Goal: Task Accomplishment & Management: Manage account settings

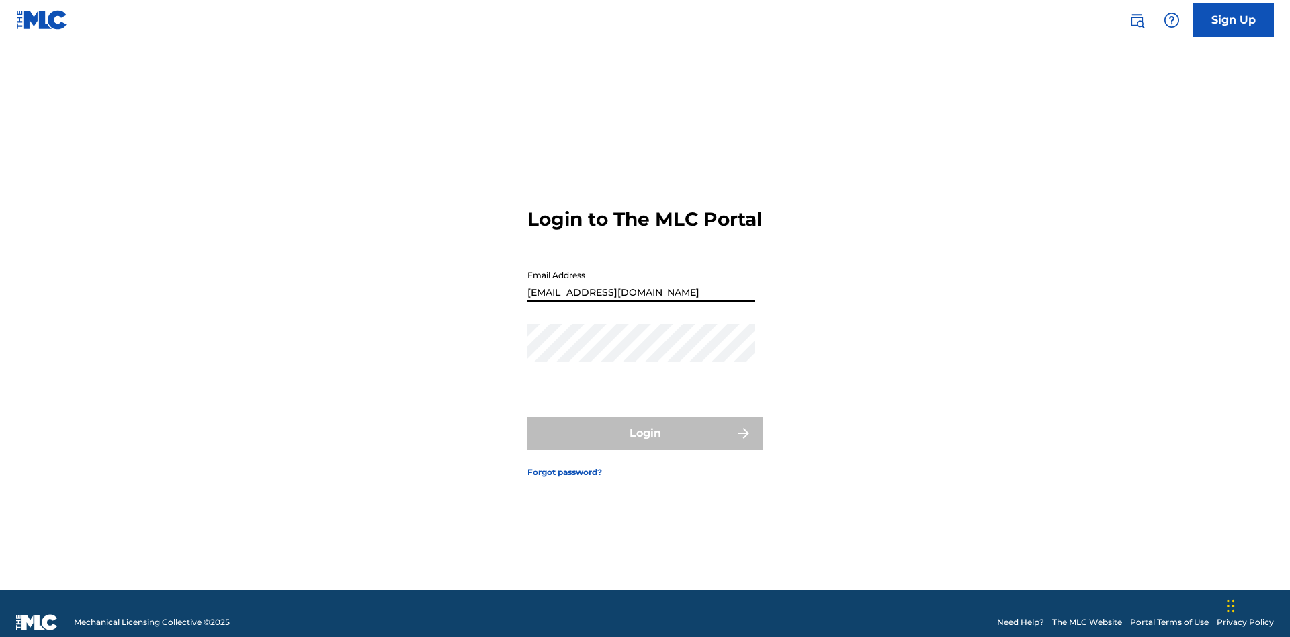
type input "[EMAIL_ADDRESS][DOMAIN_NAME]"
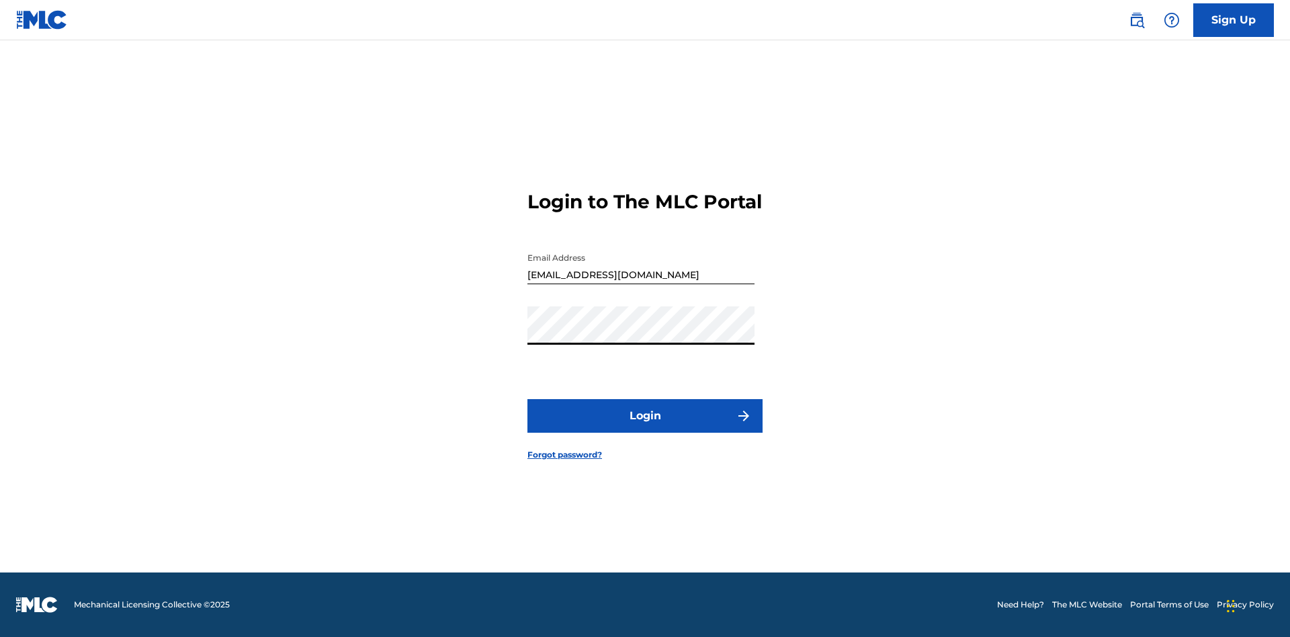
scroll to position [17, 0]
click at [645, 427] on button "Login" at bounding box center [644, 416] width 235 height 34
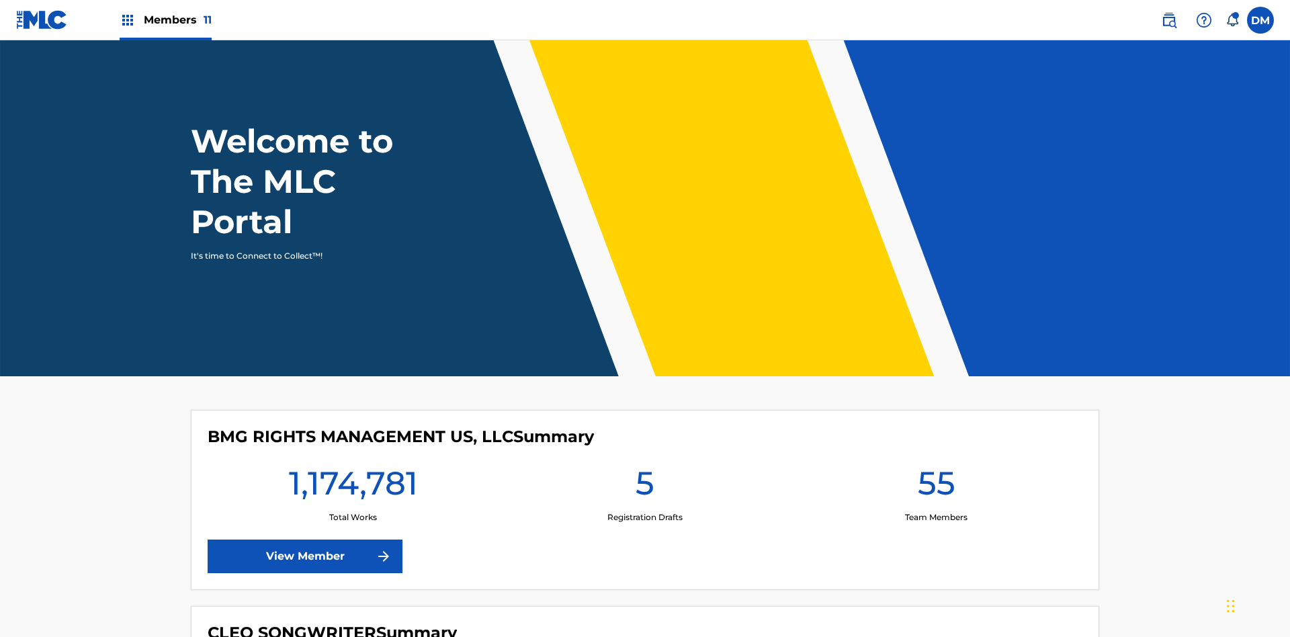
click at [165, 19] on span "Members 11" at bounding box center [178, 19] width 68 height 15
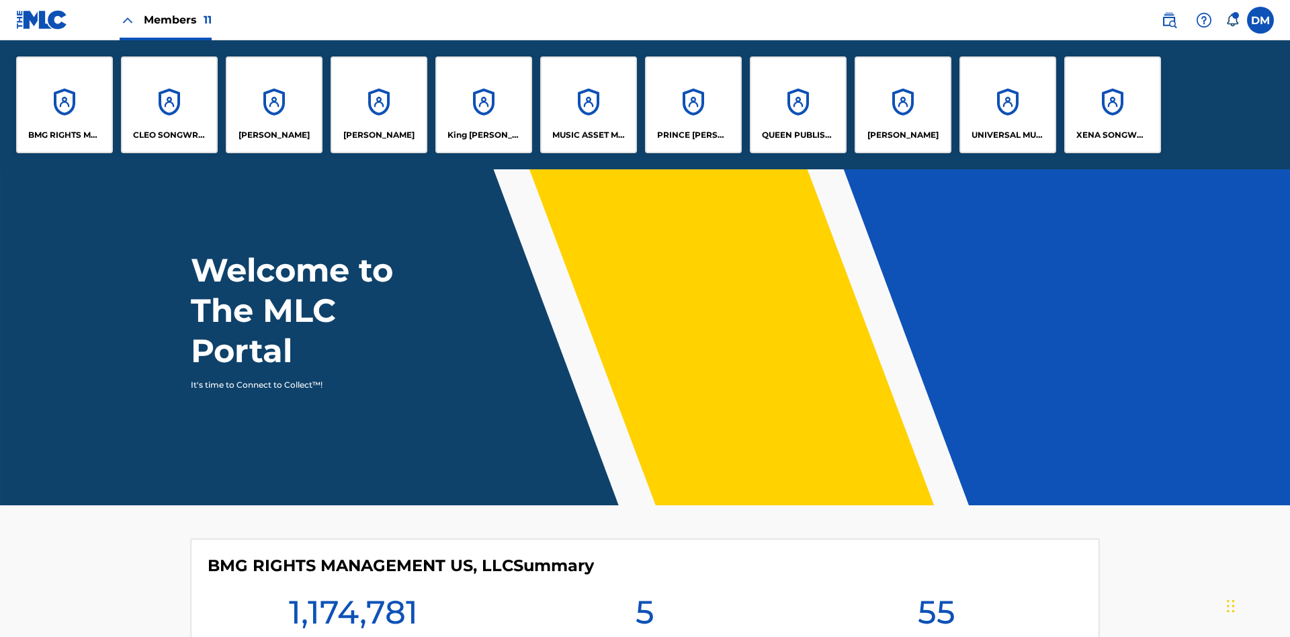
click at [1007, 135] on p "UNIVERSAL MUSIC PUB GROUP" at bounding box center [1007, 135] width 73 height 12
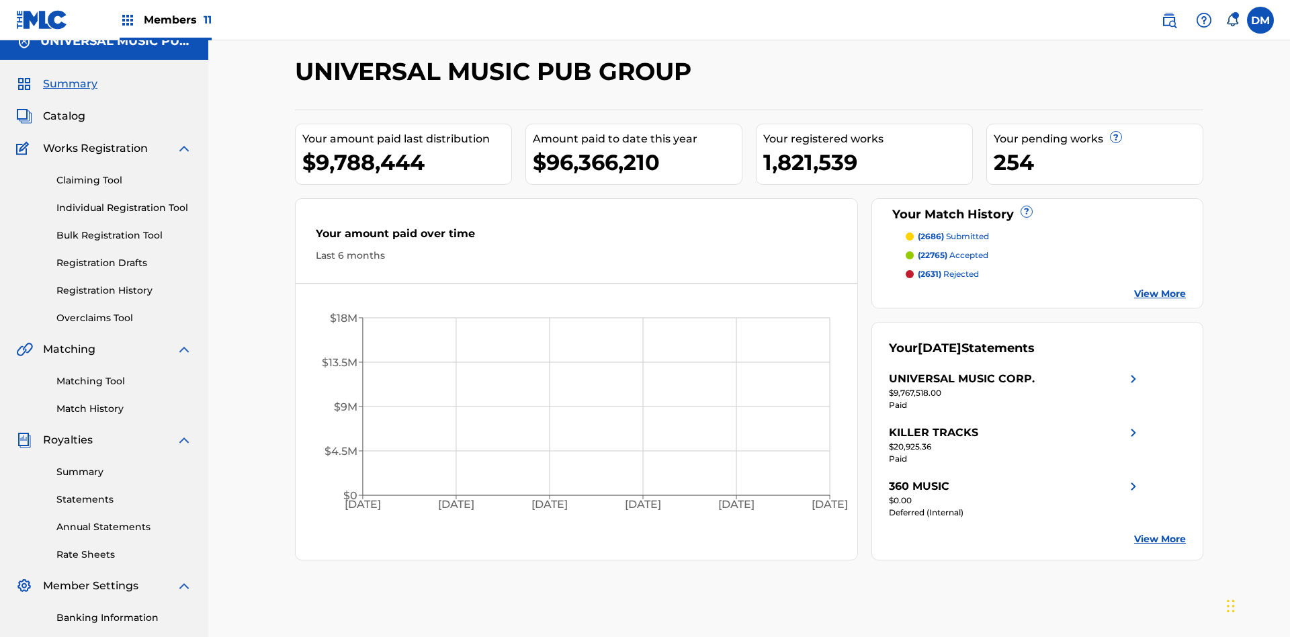
click at [124, 611] on link "Banking Information" at bounding box center [124, 618] width 136 height 14
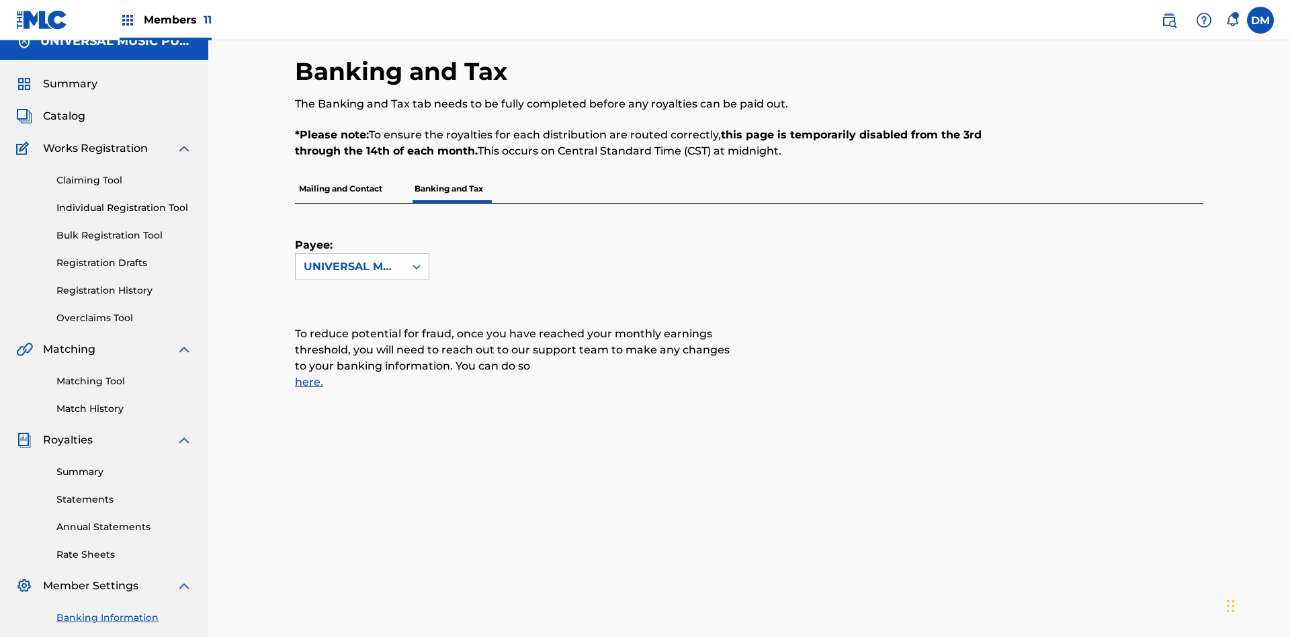
click at [165, 19] on span "Members 11" at bounding box center [178, 19] width 68 height 15
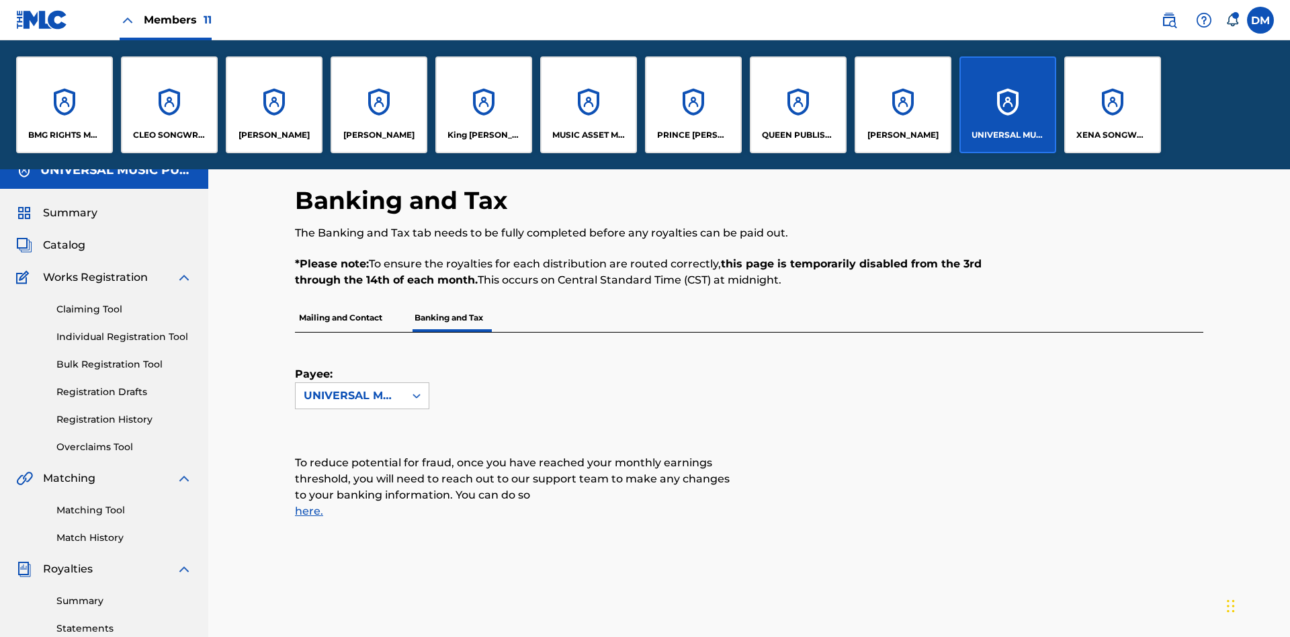
click at [902, 135] on p "[PERSON_NAME]" at bounding box center [902, 135] width 71 height 12
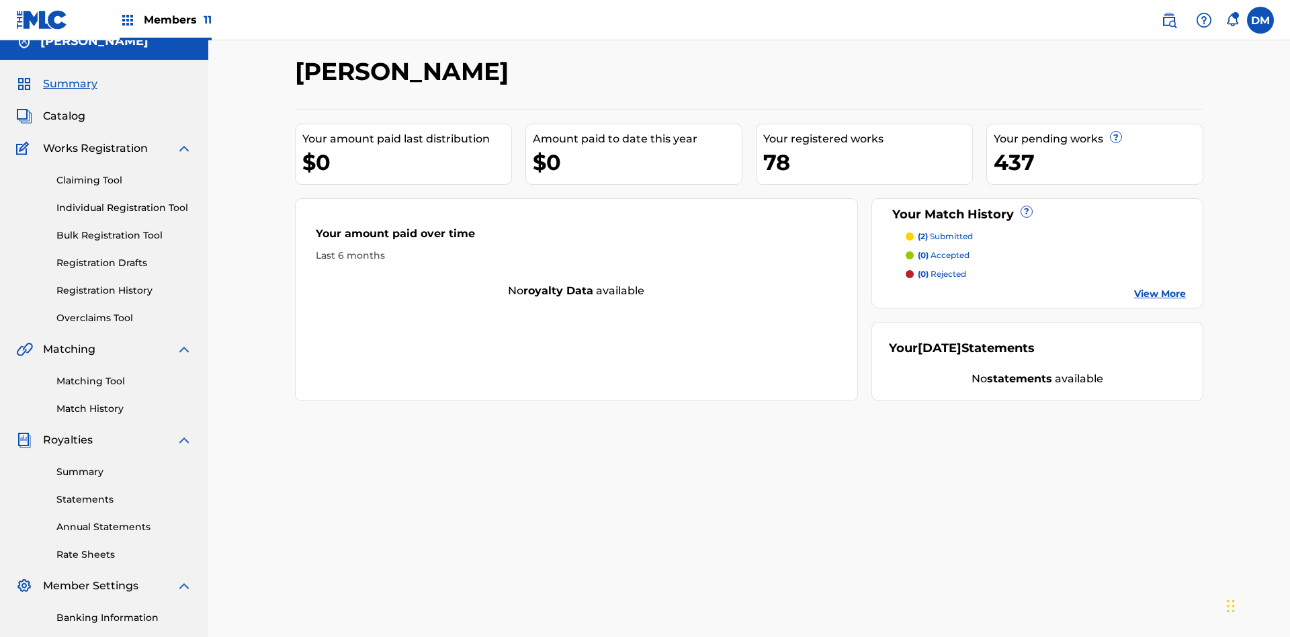
click at [124, 611] on link "Banking Information" at bounding box center [124, 618] width 136 height 14
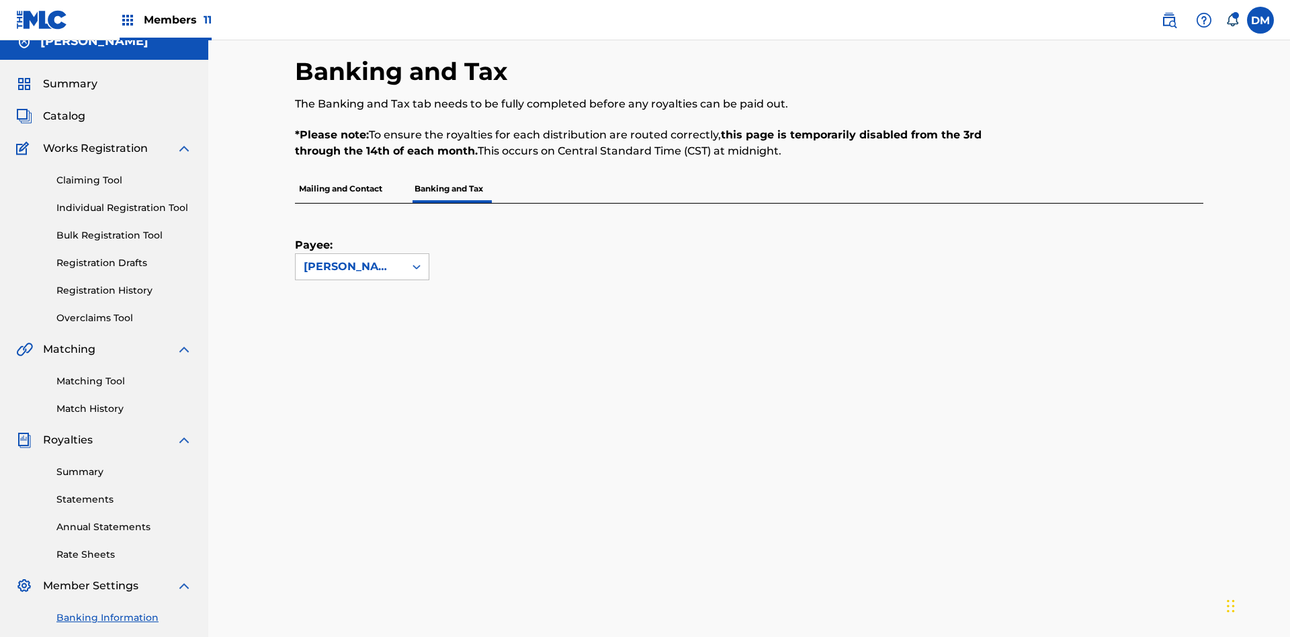
click at [165, 19] on span "Members 11" at bounding box center [178, 19] width 68 height 15
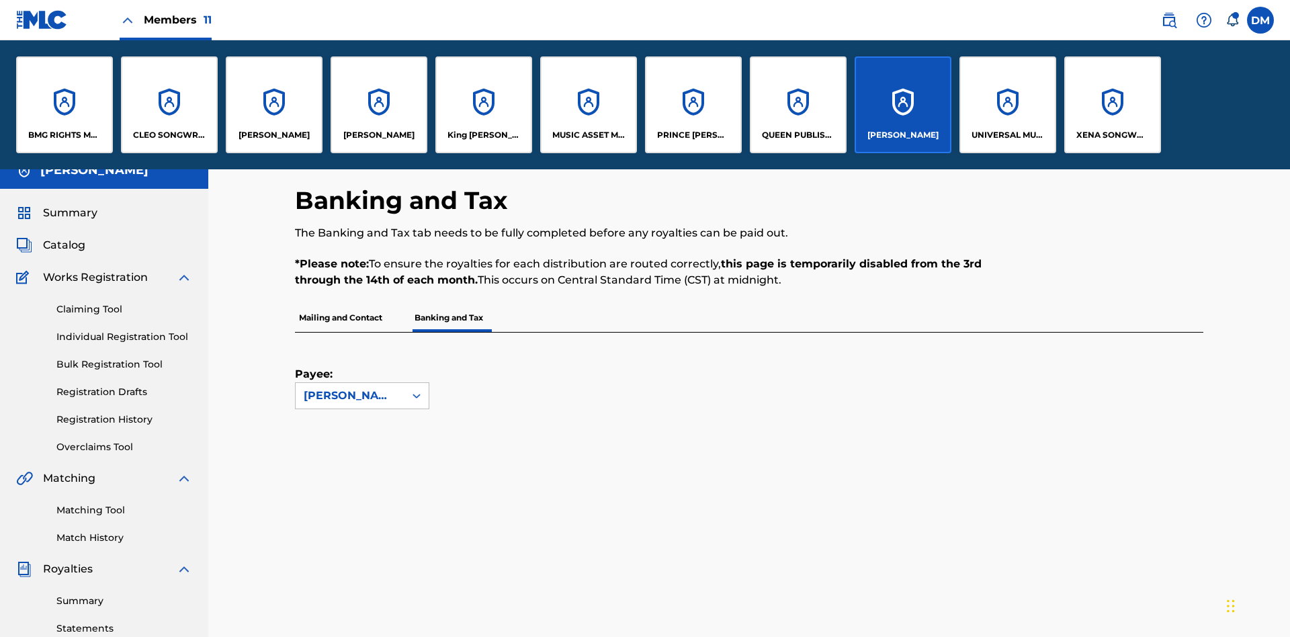
click at [483, 135] on p "King [PERSON_NAME]" at bounding box center [483, 135] width 73 height 12
